Goal: Task Accomplishment & Management: Manage account settings

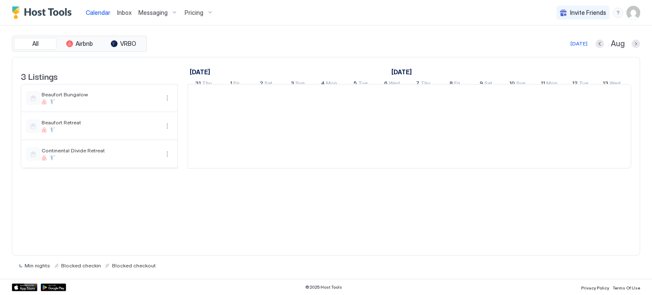
scroll to position [0, 471]
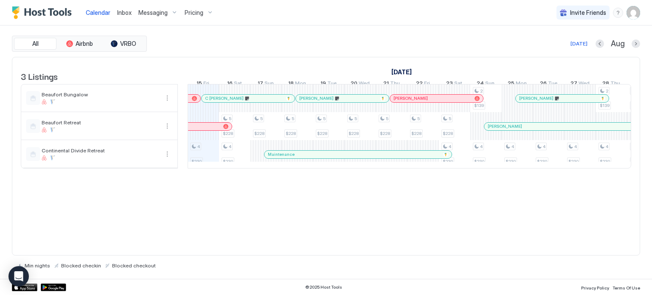
click at [161, 13] on span "Messaging" at bounding box center [152, 13] width 29 height 8
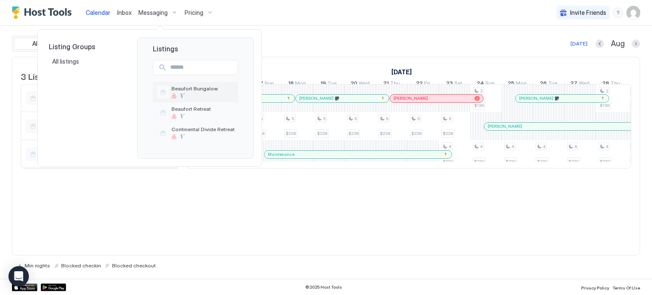
click at [181, 85] on span "Beaufort Bungalow" at bounding box center [202, 88] width 63 height 6
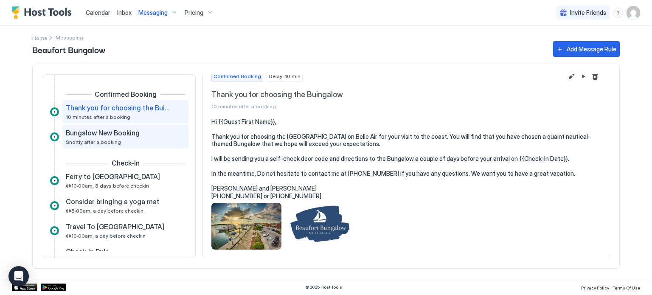
click at [90, 130] on span "Bungalow New Booking" at bounding box center [103, 133] width 74 height 8
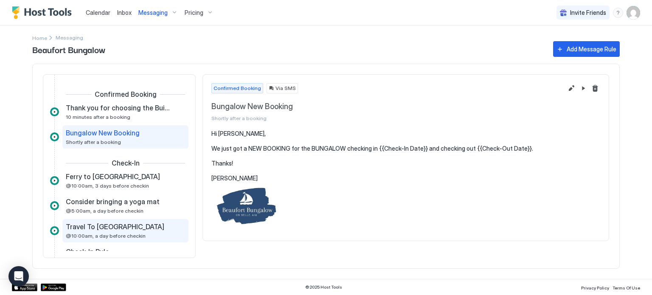
click at [90, 224] on span "Travel To [GEOGRAPHIC_DATA]" at bounding box center [115, 226] width 98 height 8
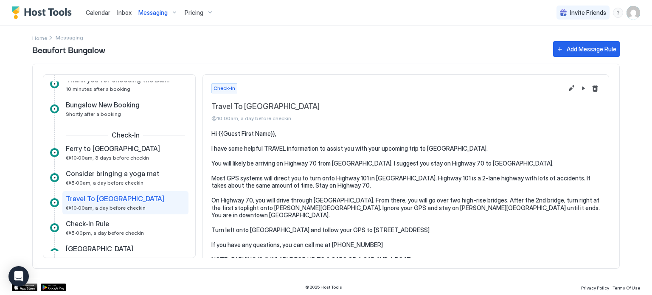
scroll to position [42, 0]
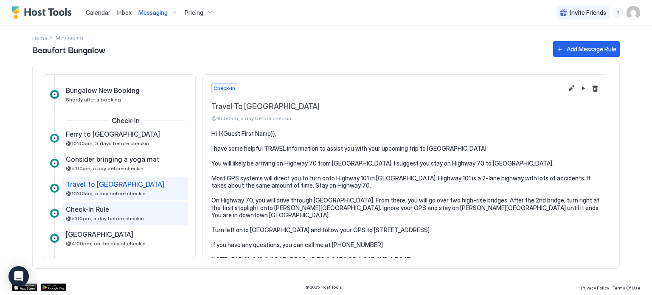
click at [96, 207] on span "Check-In Rule" at bounding box center [87, 209] width 43 height 8
